Goal: Navigation & Orientation: Understand site structure

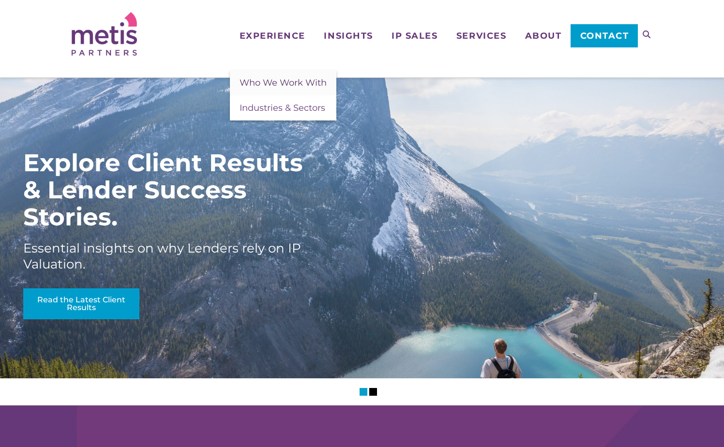
click at [286, 78] on span "Who We Work With" at bounding box center [282, 82] width 87 height 11
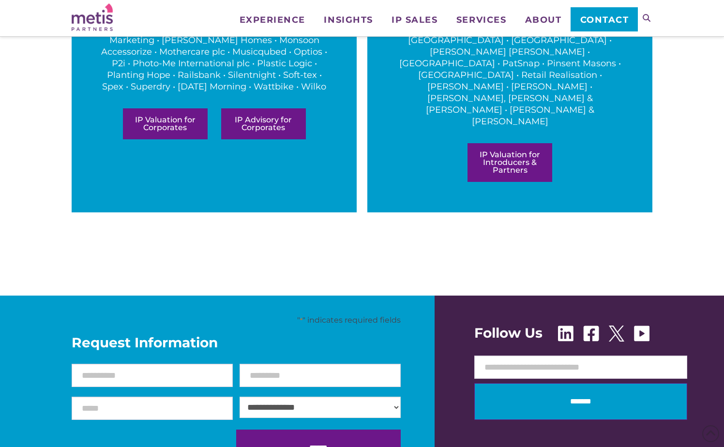
scroll to position [677, 0]
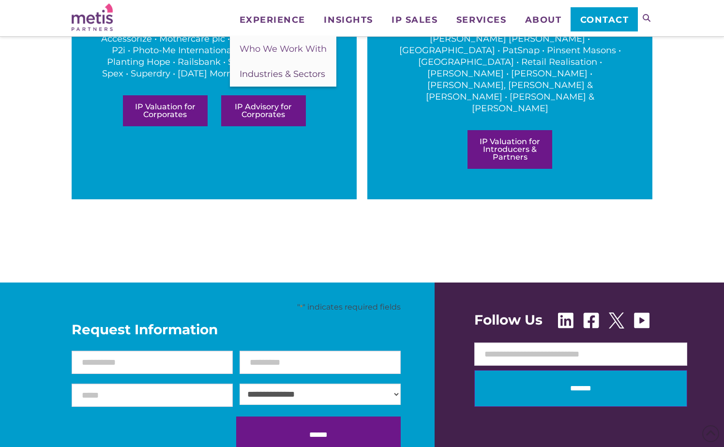
click at [286, 68] on link "Industries & Sectors" at bounding box center [283, 73] width 106 height 25
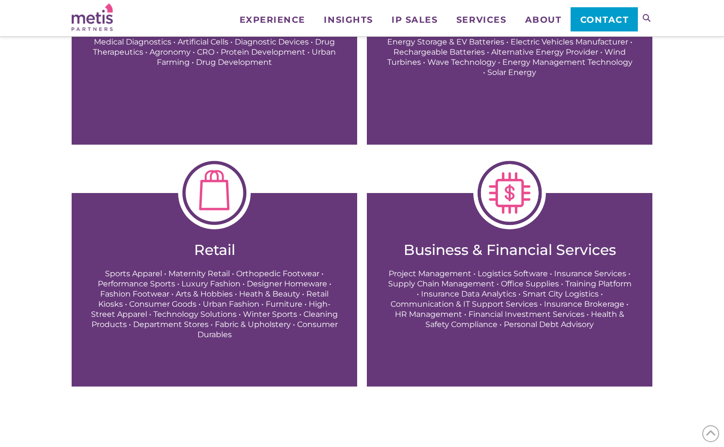
scroll to position [1258, 0]
